Goal: Information Seeking & Learning: Learn about a topic

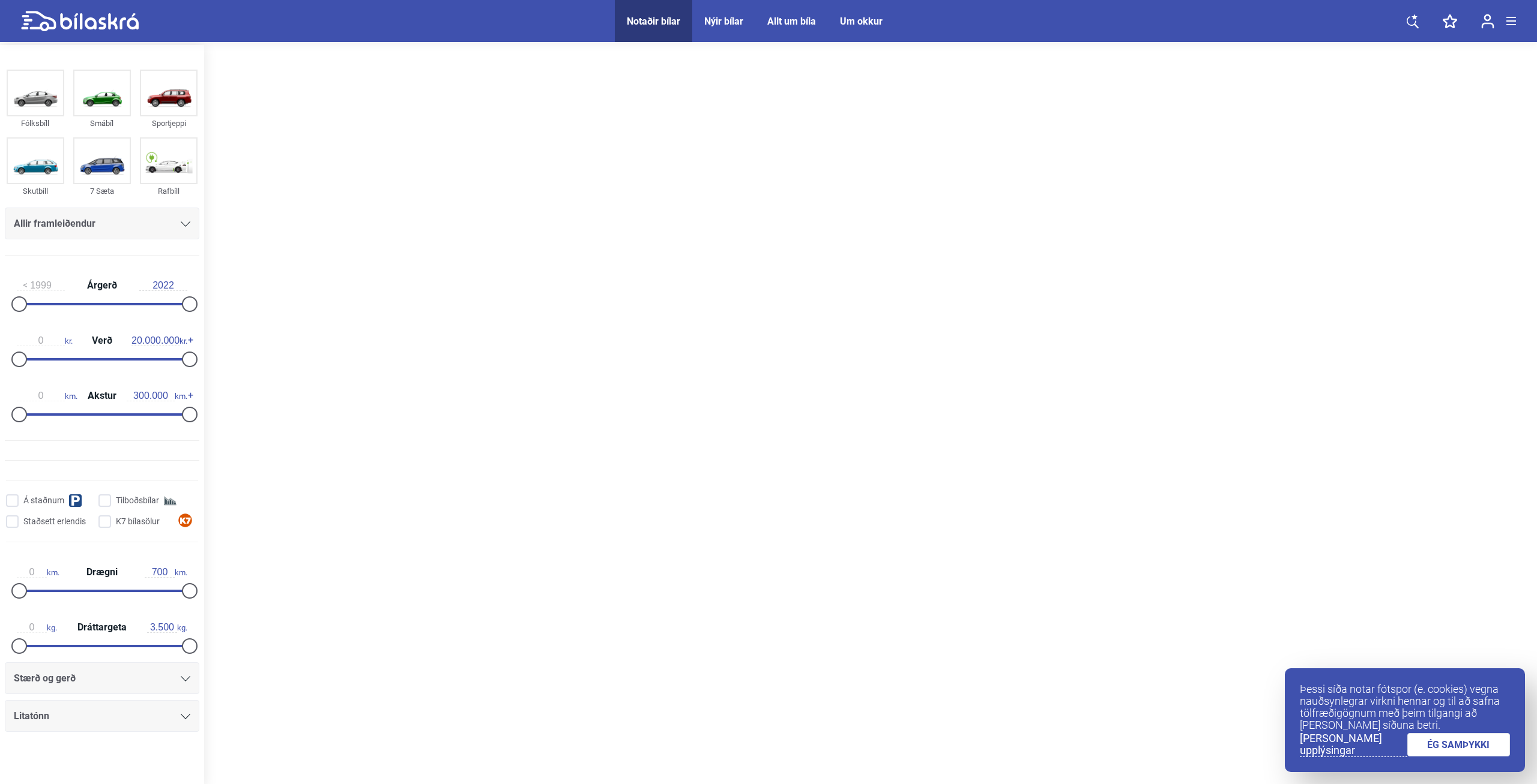
click at [1477, 744] on link "ÉG SAMÞYKKI" at bounding box center [1459, 745] width 103 height 23
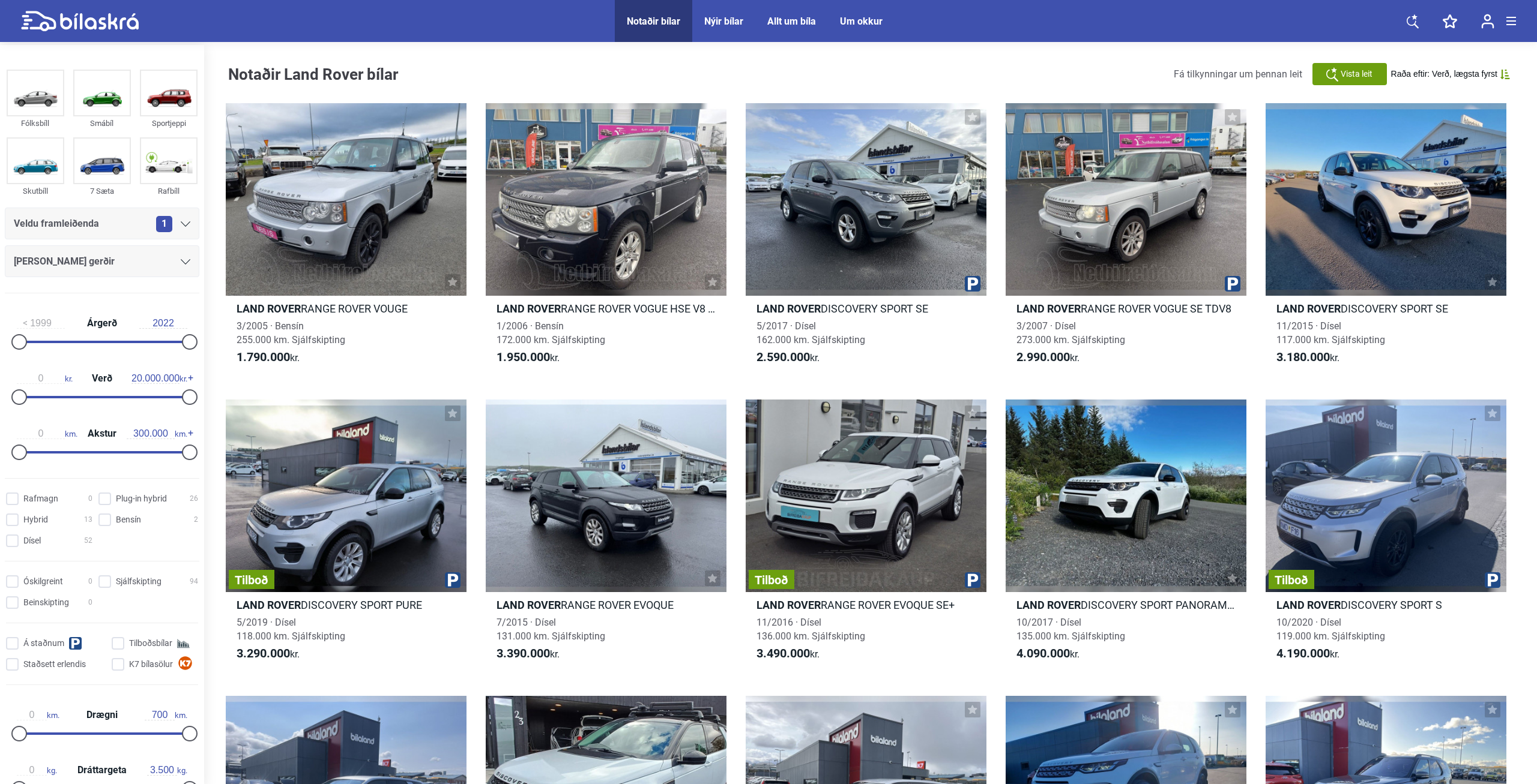
click at [630, 21] on div "Notaðir bílar" at bounding box center [653, 22] width 54 height 11
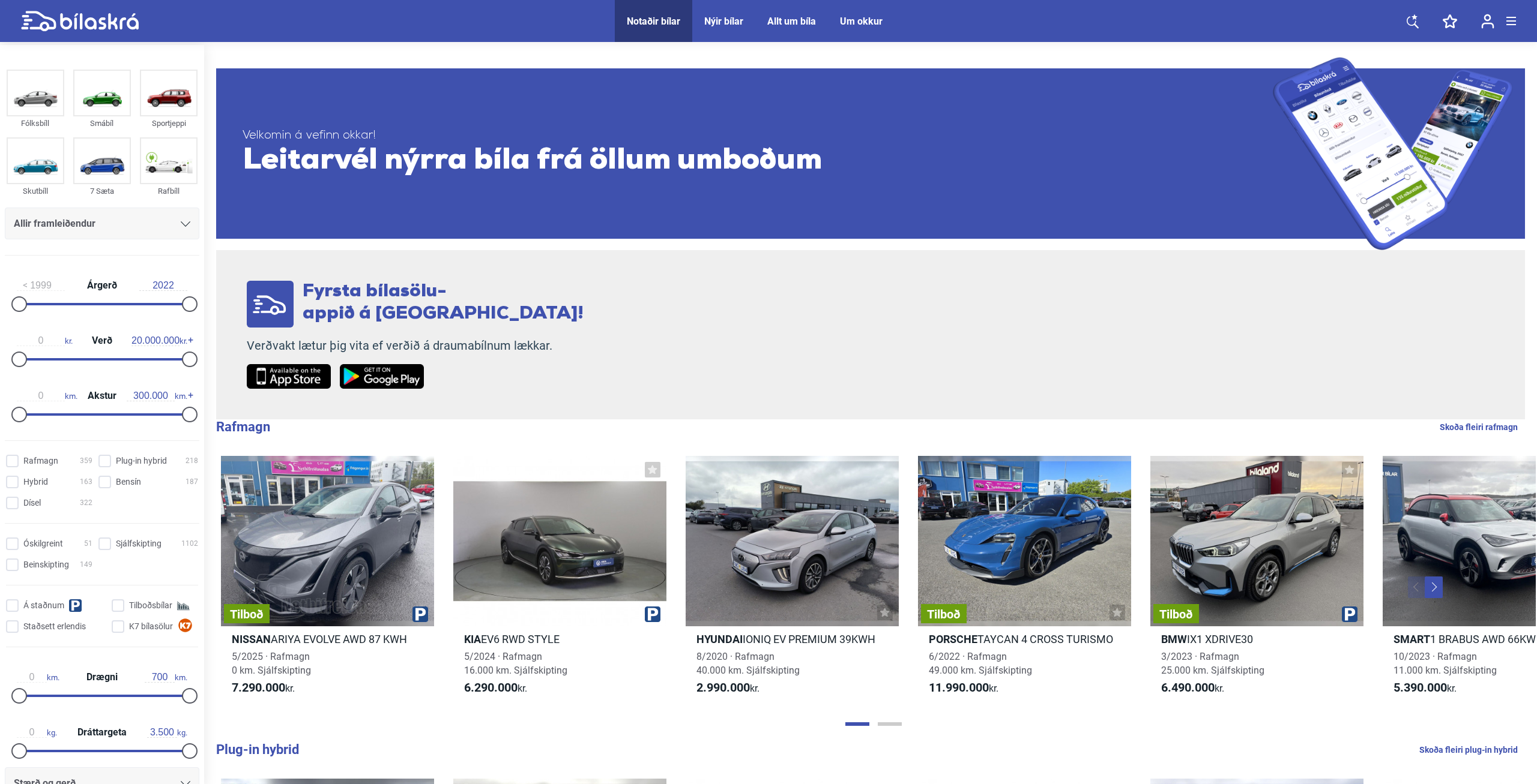
click at [658, 20] on div "Notaðir bílar" at bounding box center [653, 22] width 54 height 11
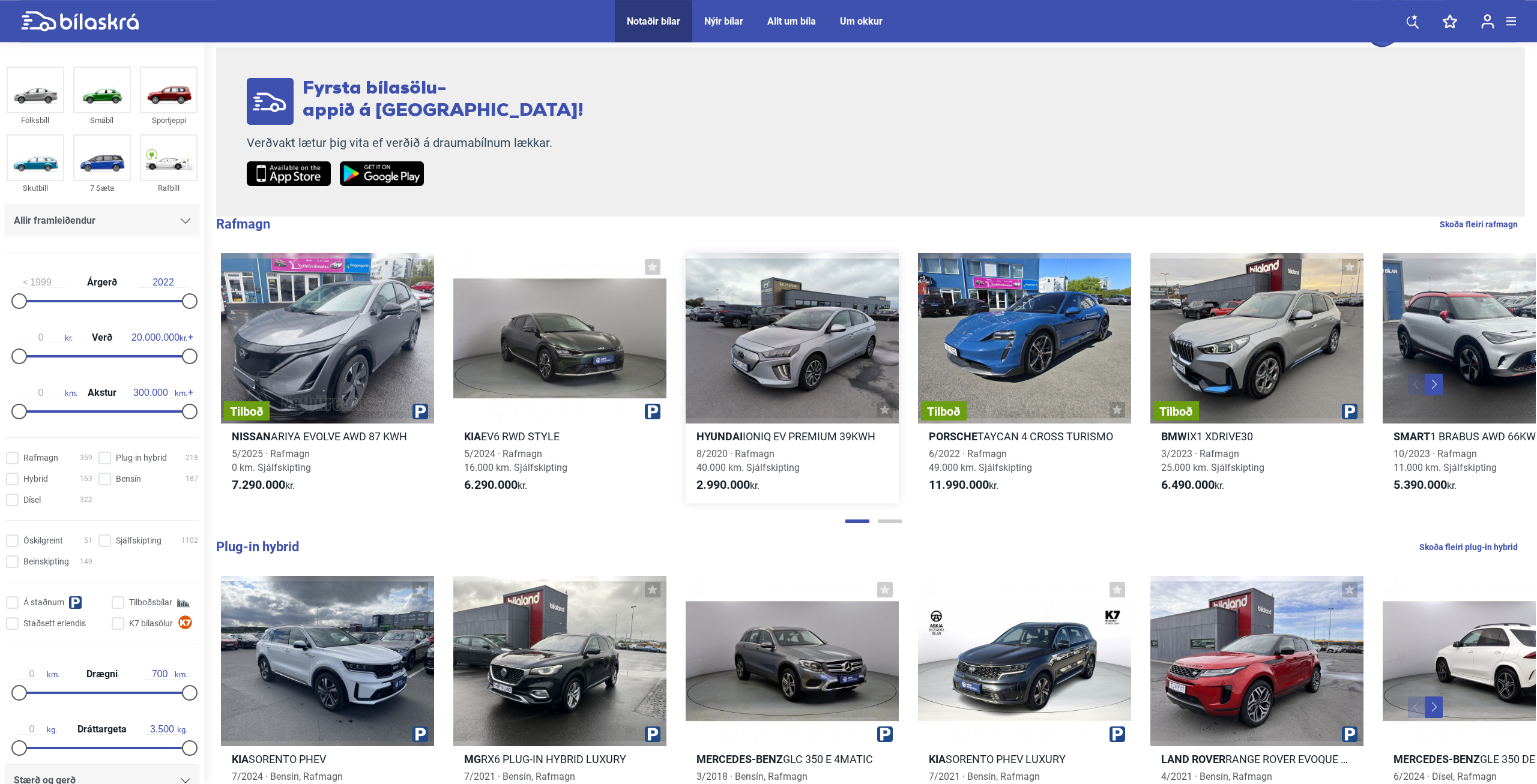
scroll to position [306, 0]
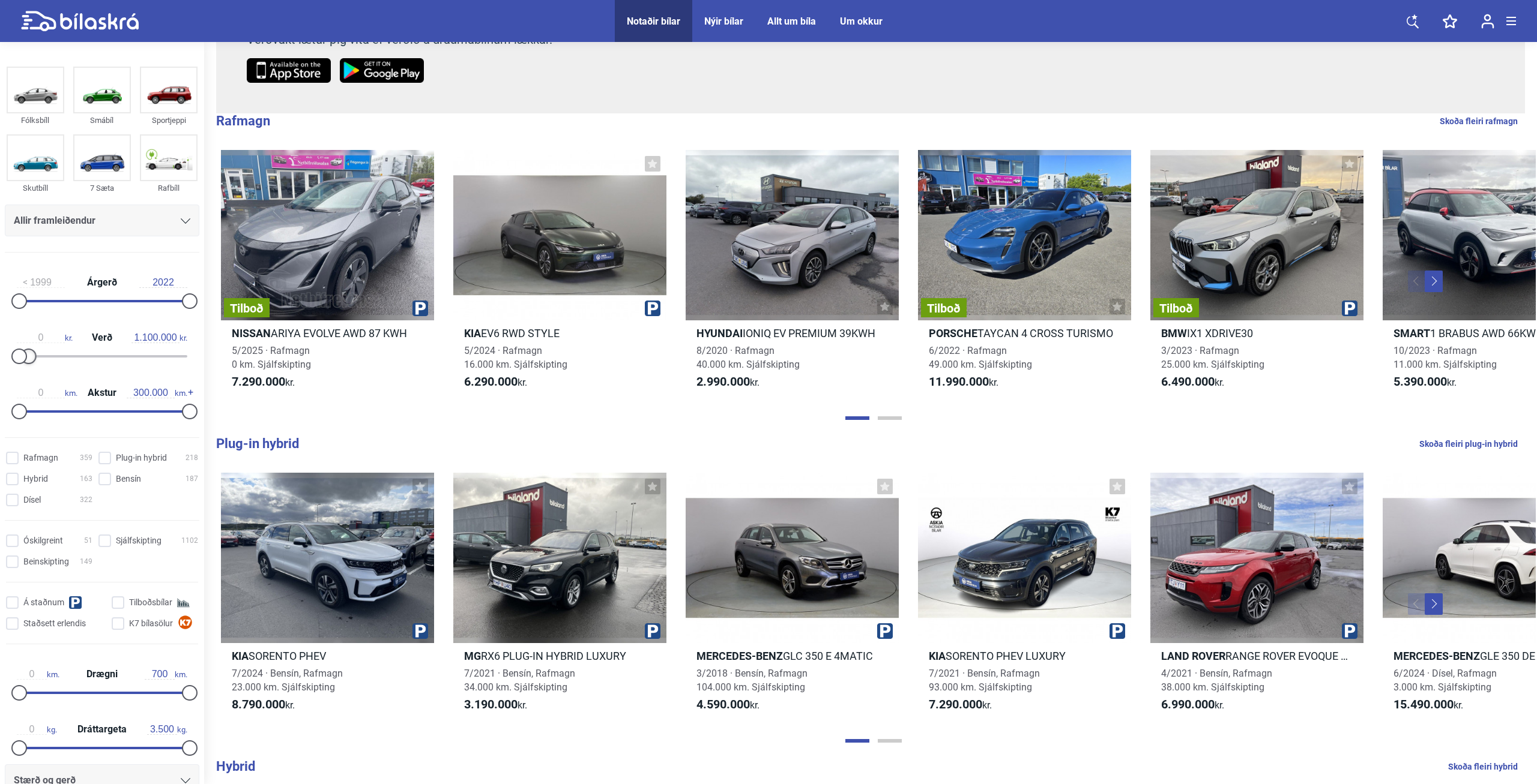
drag, startPoint x: 184, startPoint y: 358, endPoint x: 25, endPoint y: 353, distance: 159.1
click at [25, 353] on div at bounding box center [28, 356] width 16 height 16
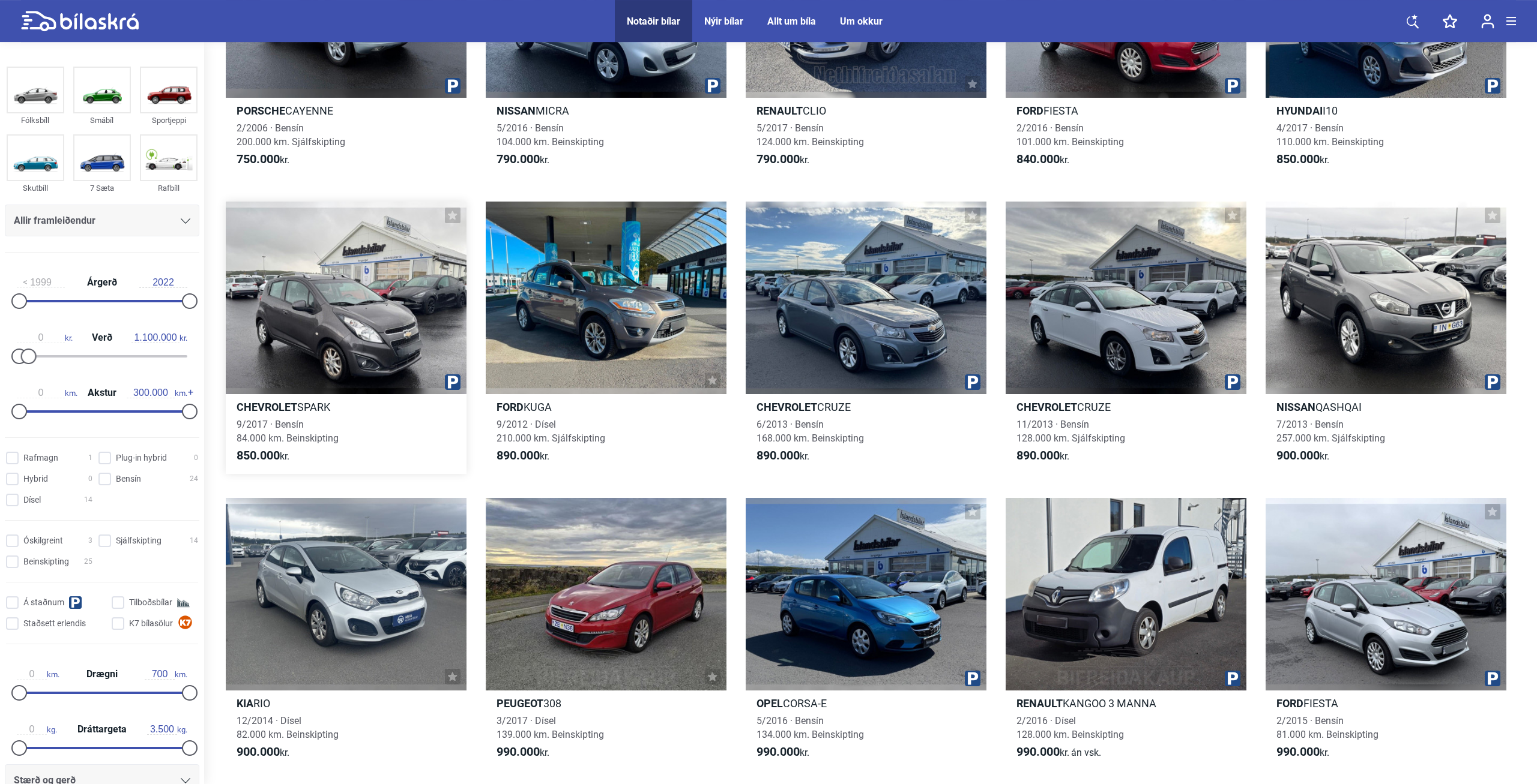
scroll to position [795, 0]
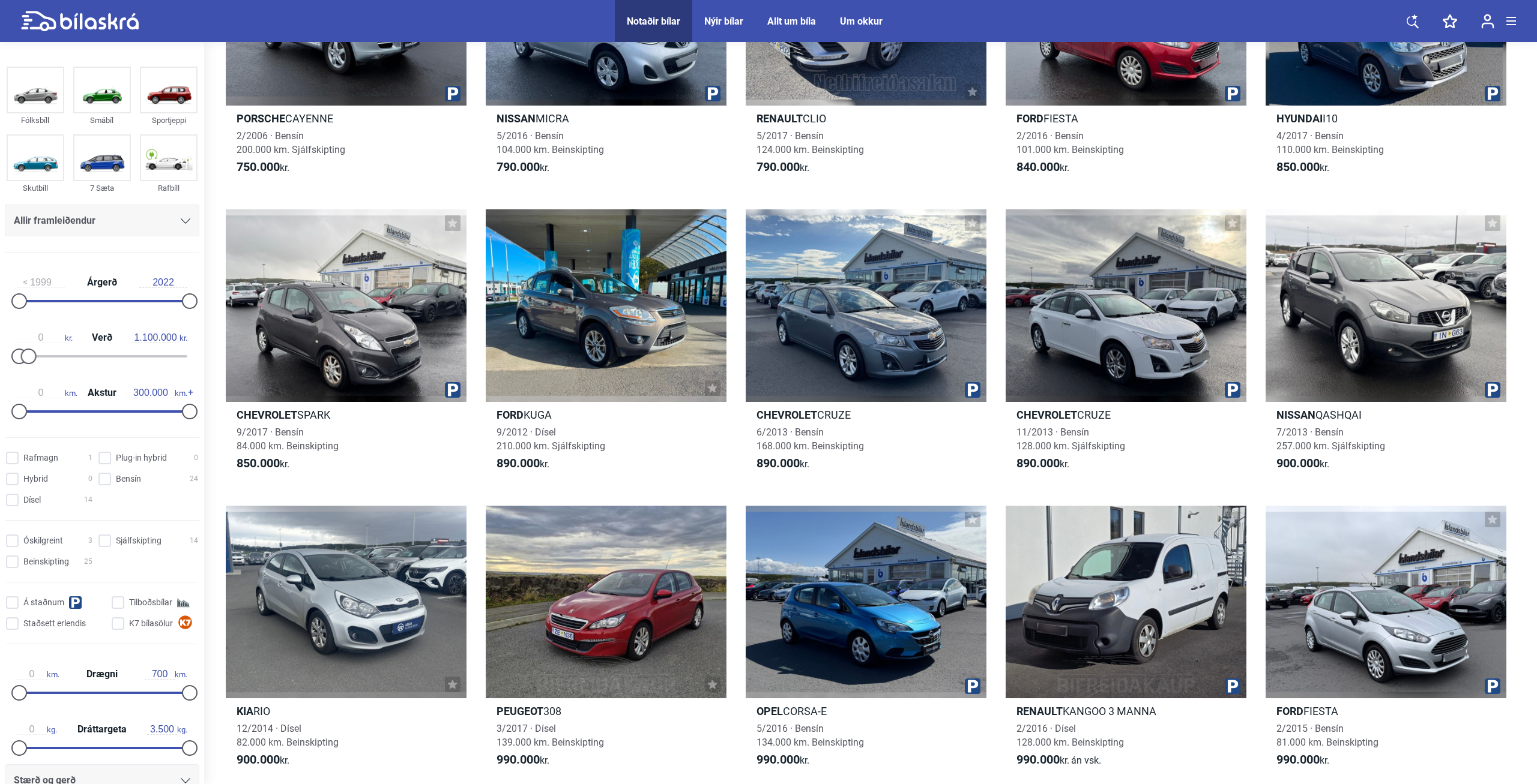
type input "20.000.000"
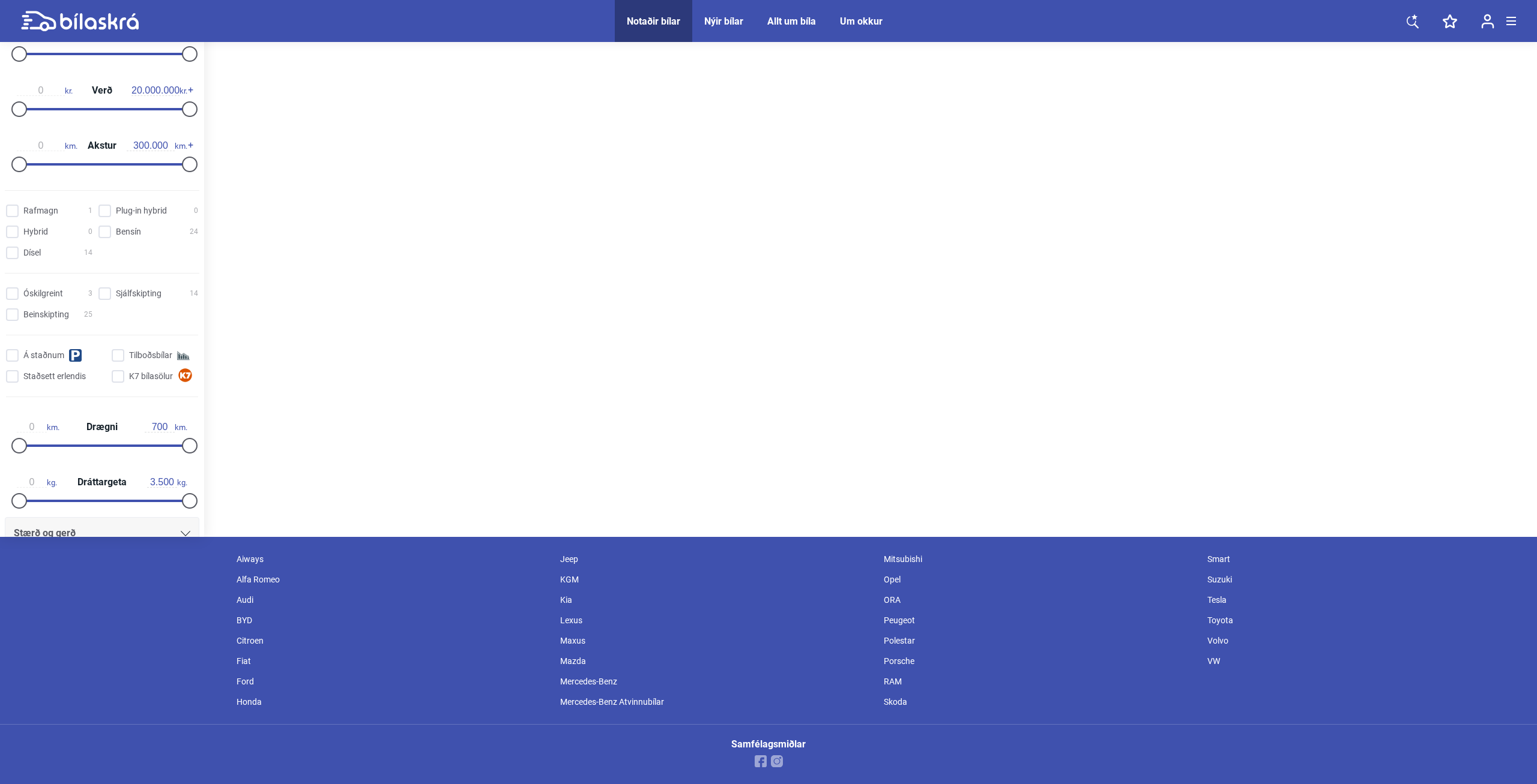
scroll to position [250, 0]
